Goal: Find specific page/section: Find specific page/section

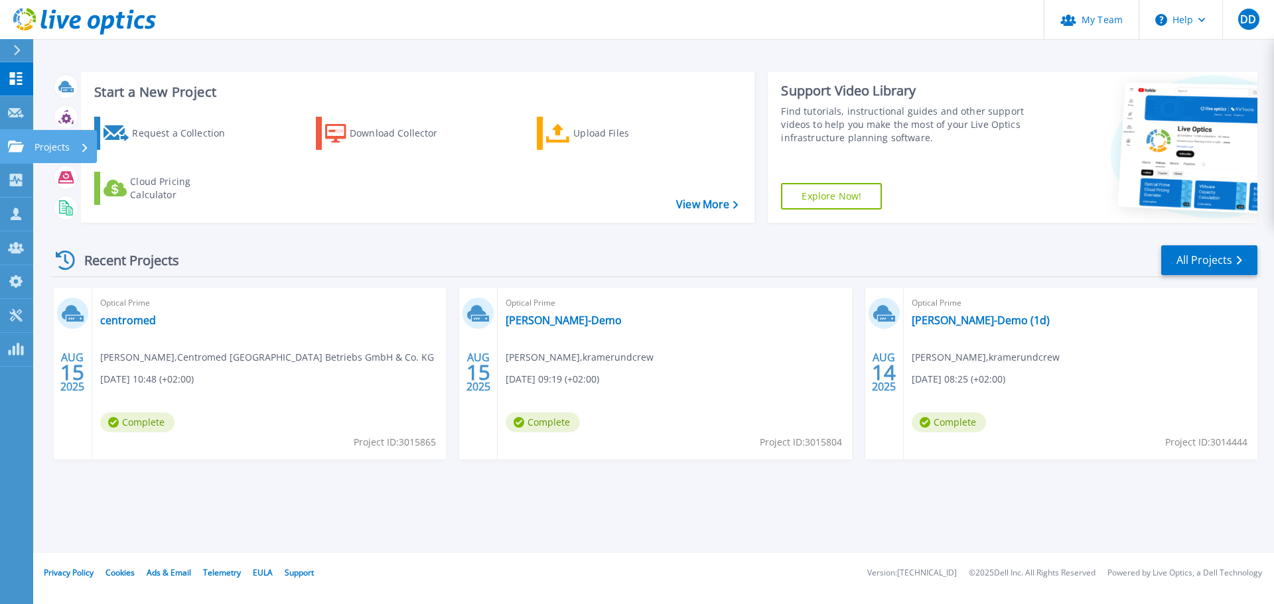
click at [18, 146] on icon at bounding box center [16, 146] width 16 height 11
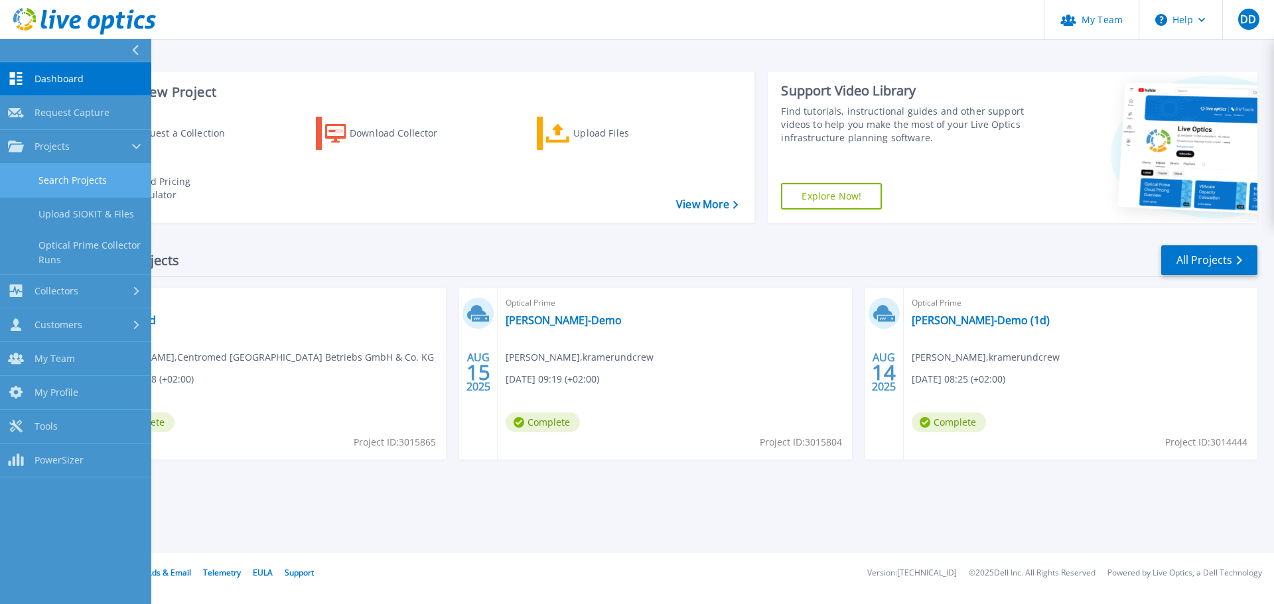
click at [69, 173] on link "Search Projects" at bounding box center [75, 181] width 151 height 34
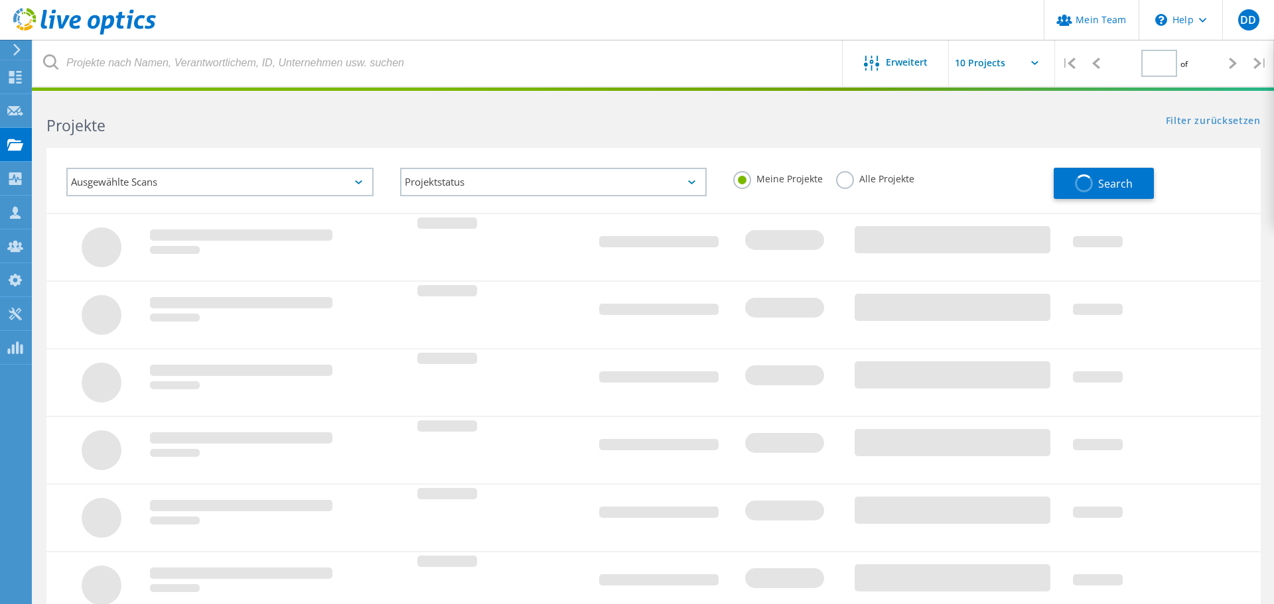
type input "1"
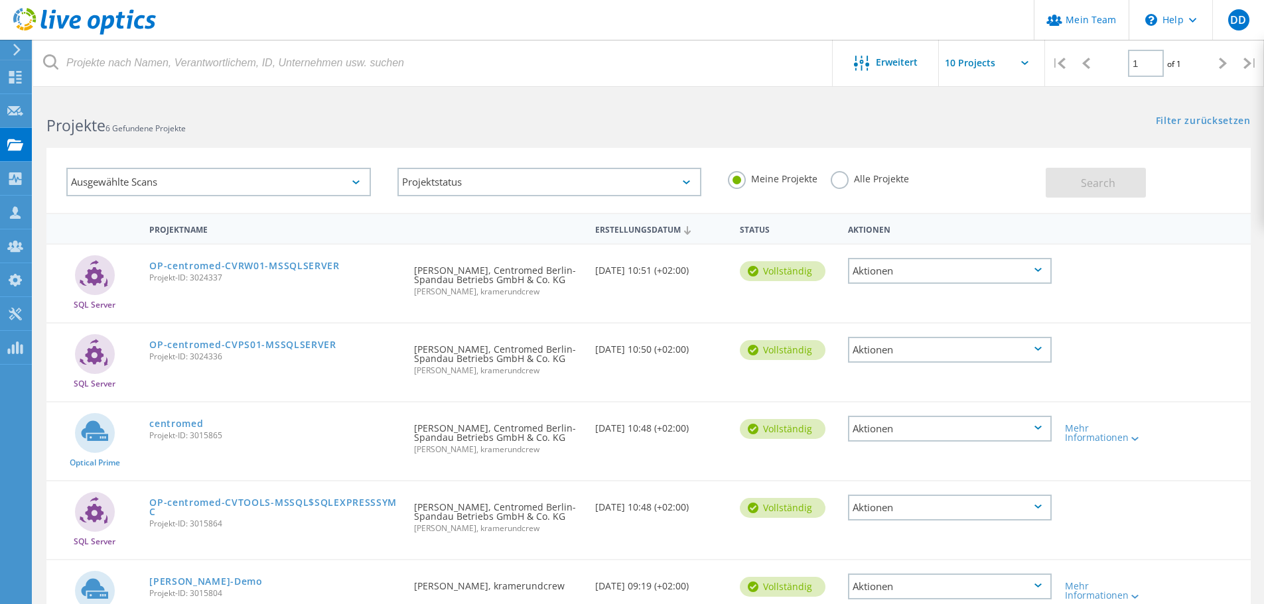
click at [837, 174] on label "Alle Projekte" at bounding box center [869, 177] width 78 height 13
click at [0, 0] on input "Alle Projekte" at bounding box center [0, 0] width 0 height 0
click at [1166, 194] on div "Search" at bounding box center [1144, 176] width 198 height 43
click at [1114, 194] on button "Search" at bounding box center [1095, 183] width 100 height 30
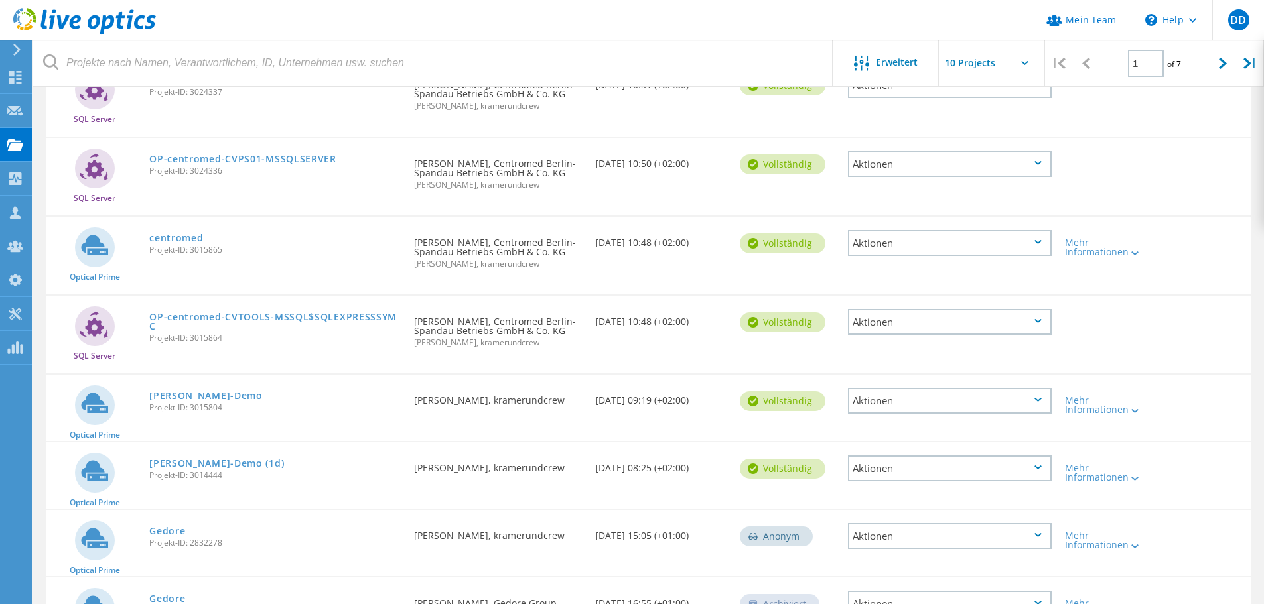
scroll to position [332, 0]
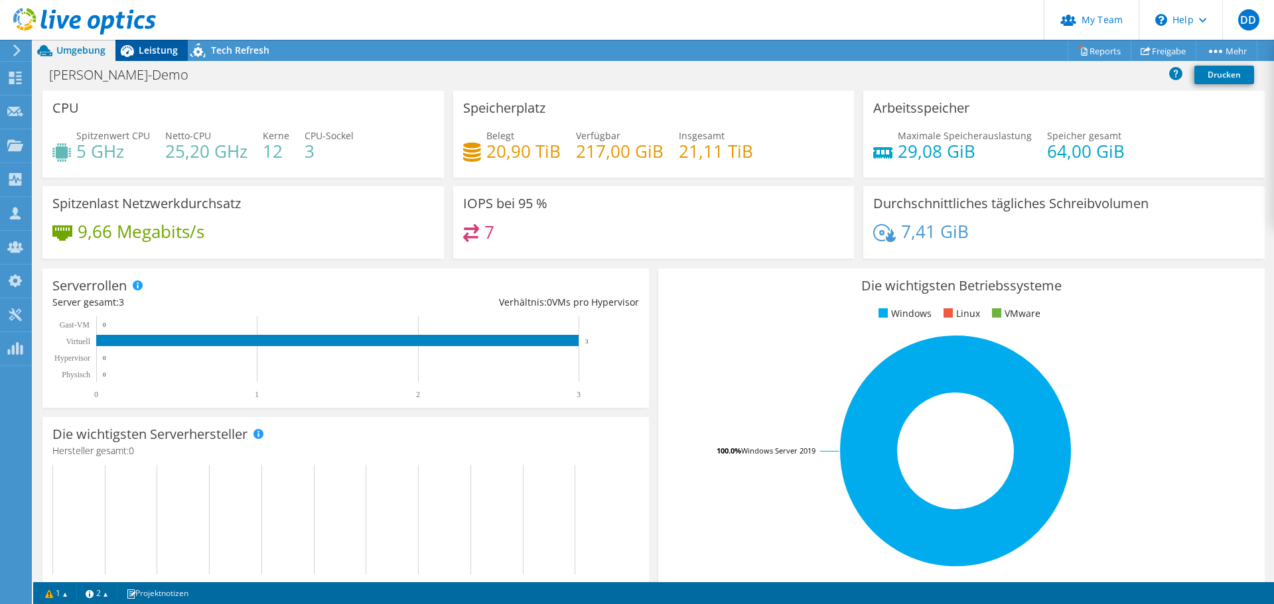
click at [145, 47] on span "Leistung" at bounding box center [158, 50] width 39 height 13
